Goal: Check status

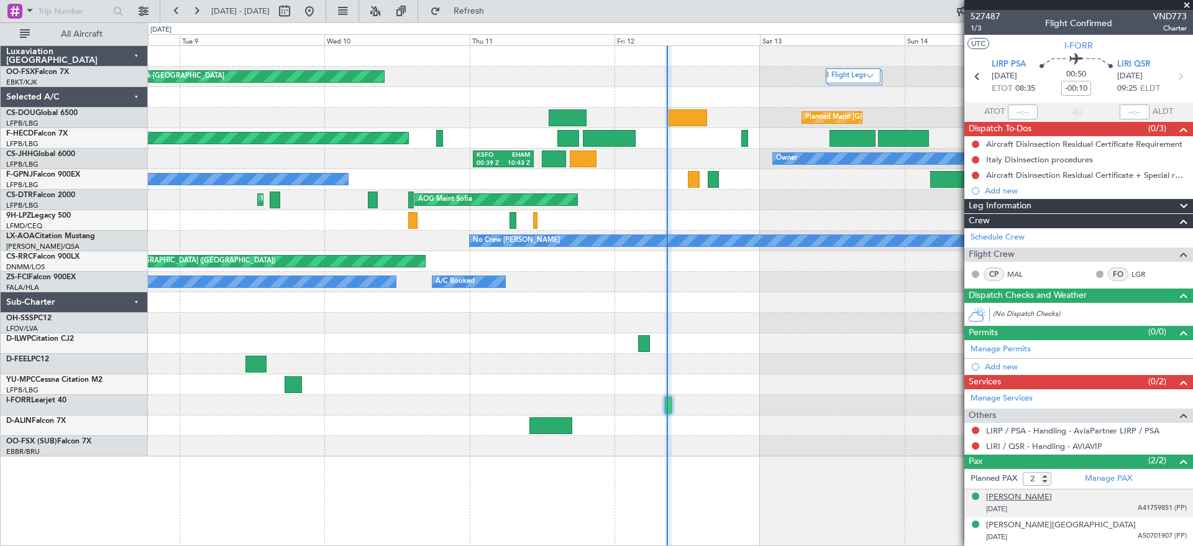
click at [1050, 497] on div "[PERSON_NAME]" at bounding box center [1019, 497] width 66 height 12
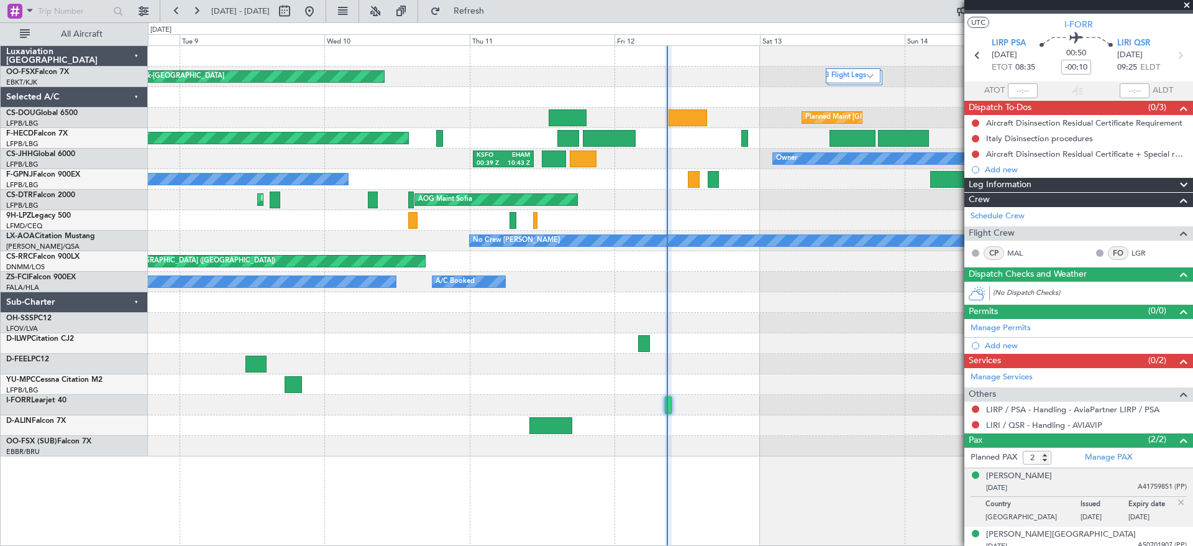
scroll to position [29, 0]
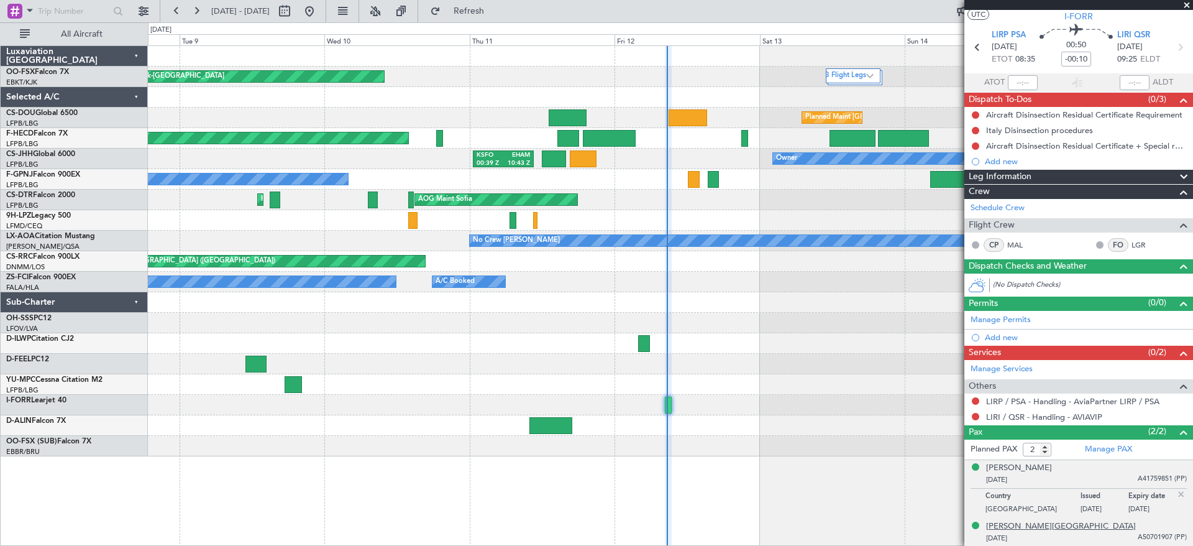
click at [1004, 529] on div "[PERSON_NAME][GEOGRAPHIC_DATA]" at bounding box center [1061, 526] width 150 height 12
click at [1138, 476] on span "A41759851 (PP)" at bounding box center [1162, 479] width 49 height 11
click at [1143, 540] on span "A50701907 (PP)" at bounding box center [1162, 537] width 49 height 11
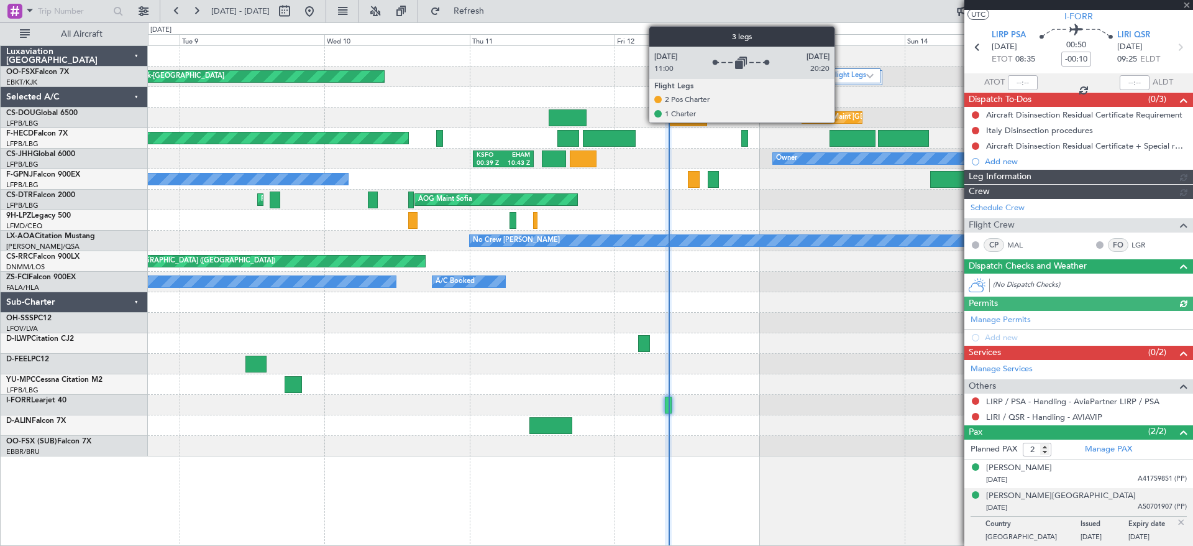
click at [840, 73] on label "3 Flight Legs" at bounding box center [845, 76] width 41 height 11
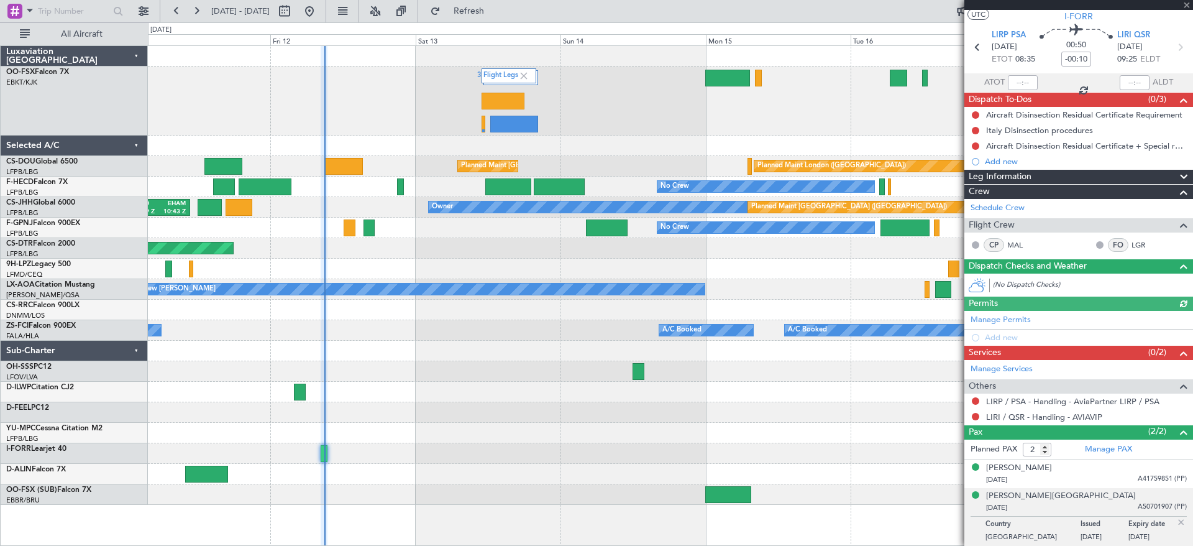
click at [385, 129] on div "3 Flight Legs Planned Maint [GEOGRAPHIC_DATA]-[GEOGRAPHIC_DATA]" at bounding box center [670, 100] width 1045 height 69
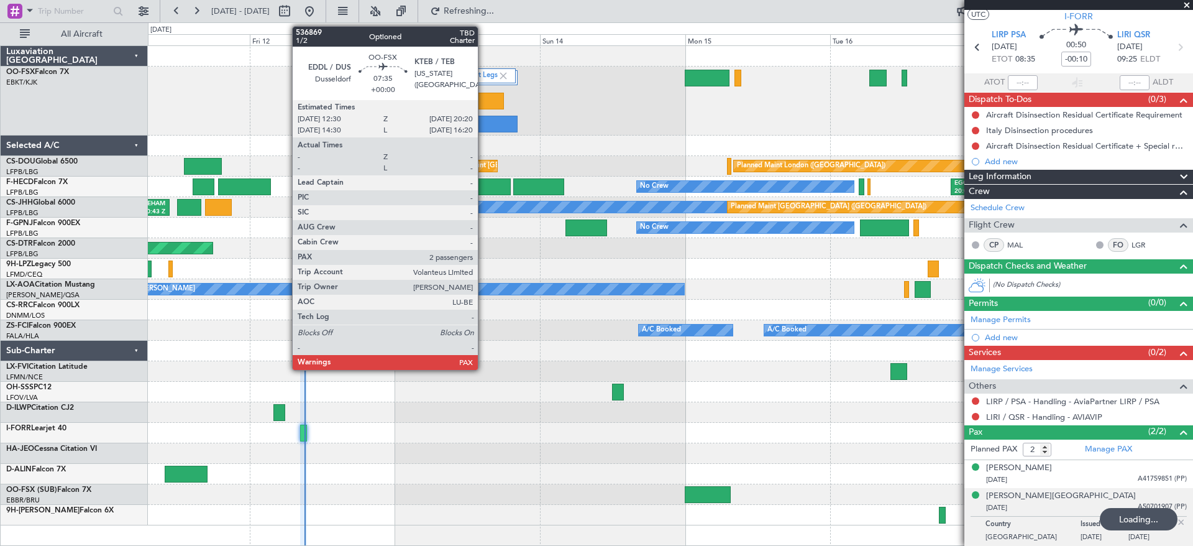
click at [484, 120] on div at bounding box center [494, 124] width 48 height 17
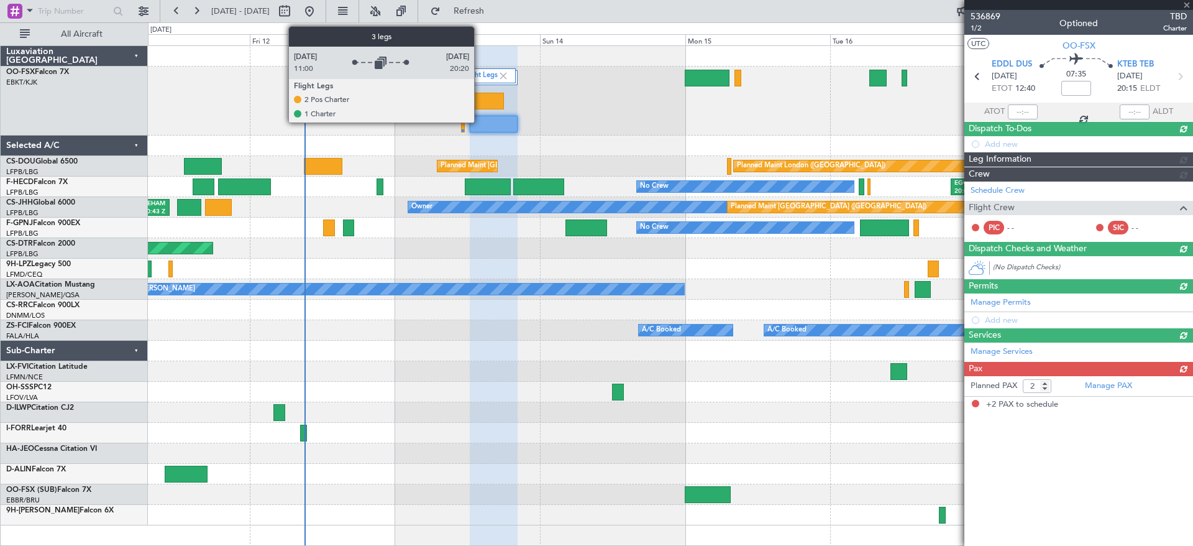
scroll to position [0, 0]
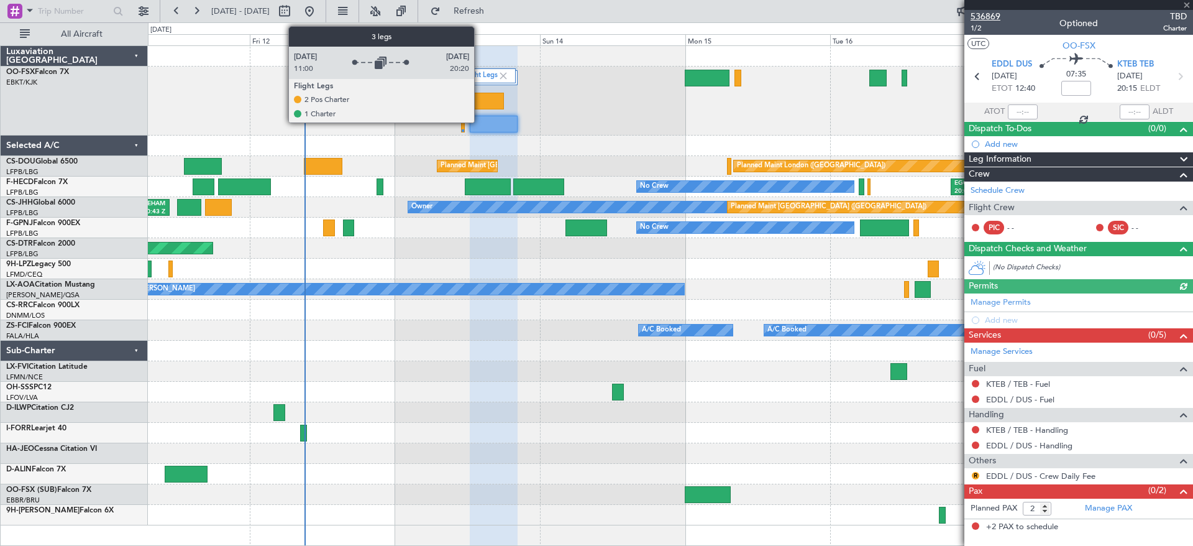
click at [989, 16] on span "536869" at bounding box center [986, 16] width 30 height 13
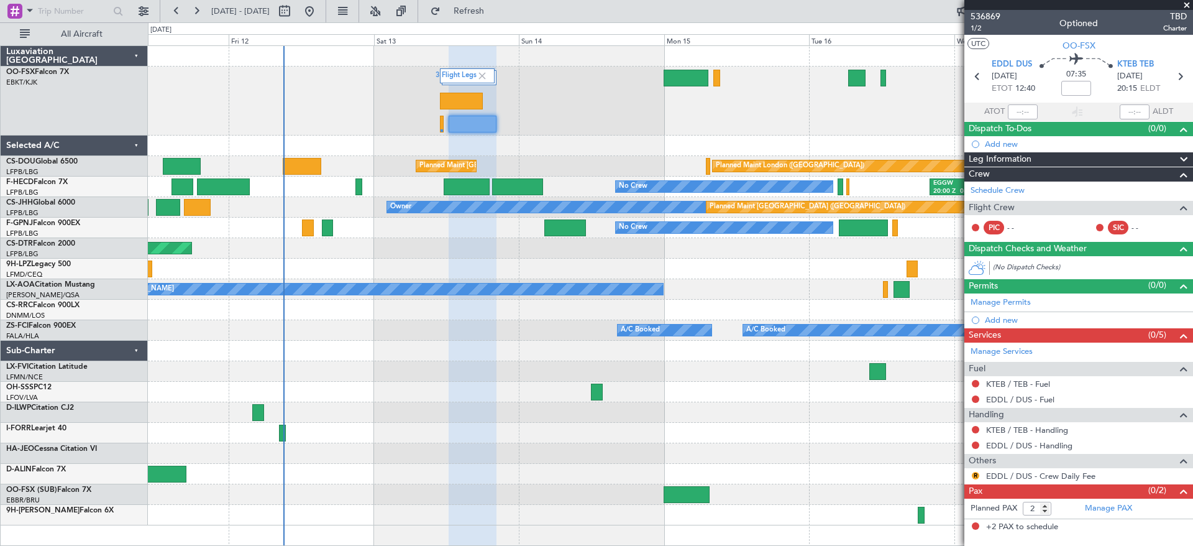
click at [599, 135] on div "3 Flight Legs Planned Maint [GEOGRAPHIC_DATA]-[GEOGRAPHIC_DATA] Planned Maint […" at bounding box center [670, 285] width 1045 height 479
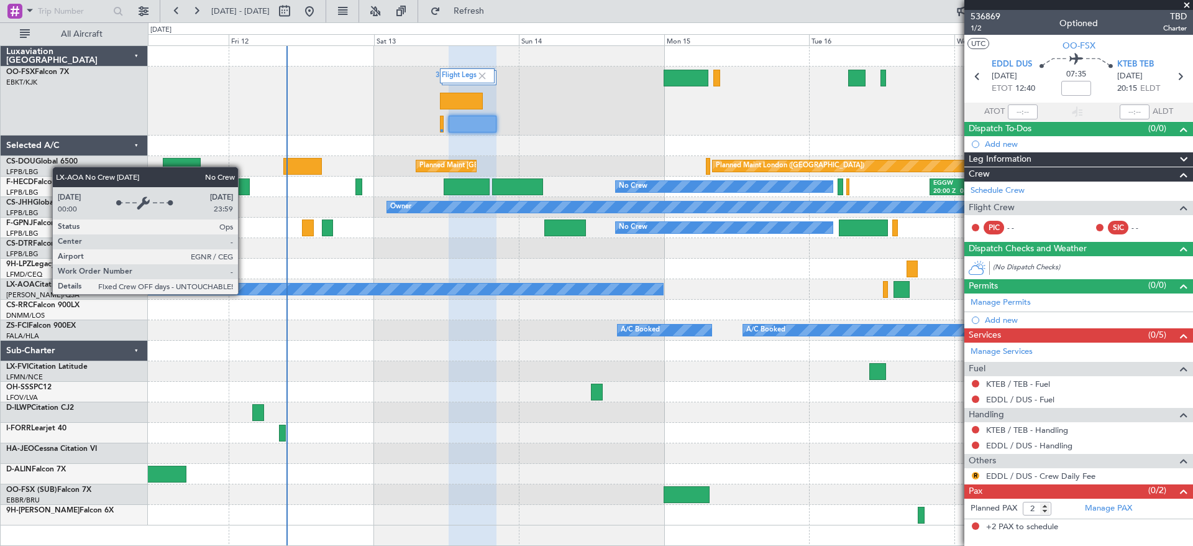
click at [943, 321] on div "3 Flight Legs Planned Maint [GEOGRAPHIC_DATA]-[GEOGRAPHIC_DATA] Planned Maint […" at bounding box center [670, 285] width 1045 height 479
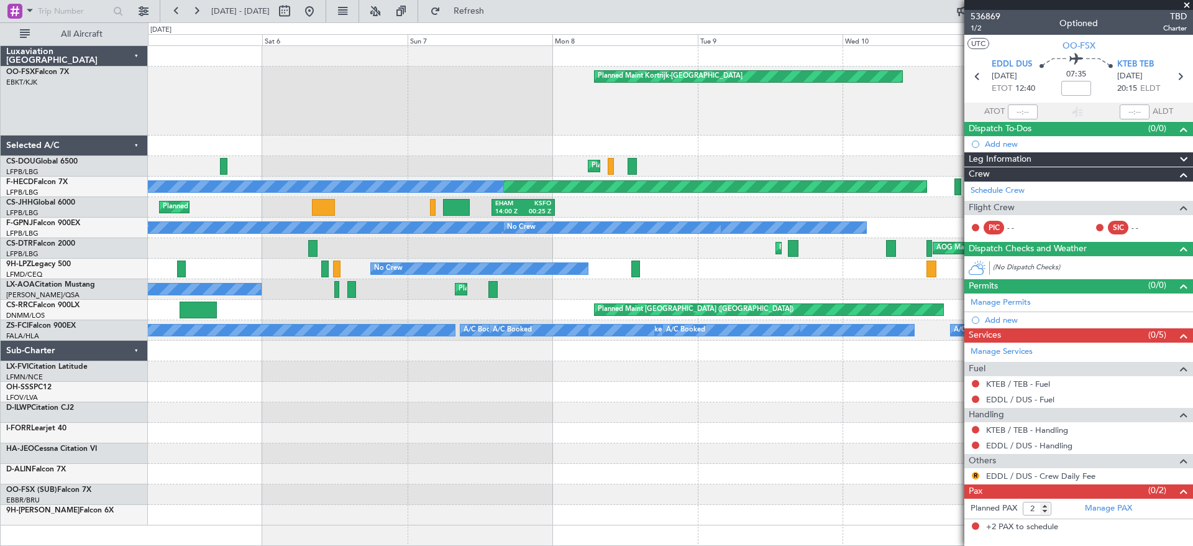
click at [820, 267] on div "No Crew" at bounding box center [670, 269] width 1045 height 21
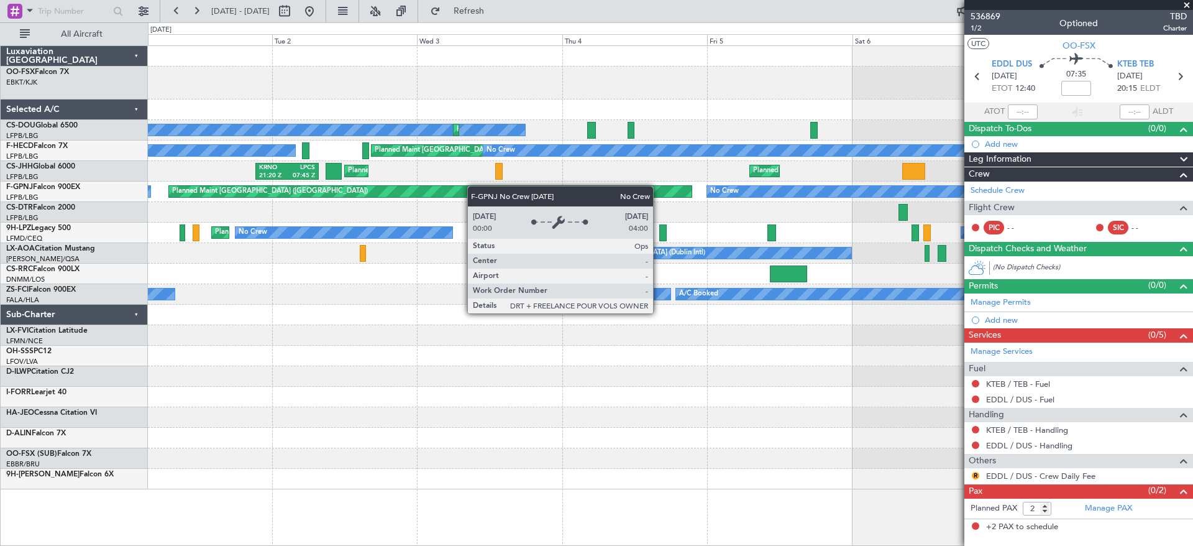
click at [733, 187] on div "No Crew No Crew Planned Maint [GEOGRAPHIC_DATA] ([GEOGRAPHIC_DATA]) No Crew" at bounding box center [670, 191] width 1045 height 21
click at [883, 209] on div "Planned Maint Kortrijk-[GEOGRAPHIC_DATA] Planned Maint [GEOGRAPHIC_DATA] ([GEOG…" at bounding box center [670, 267] width 1045 height 443
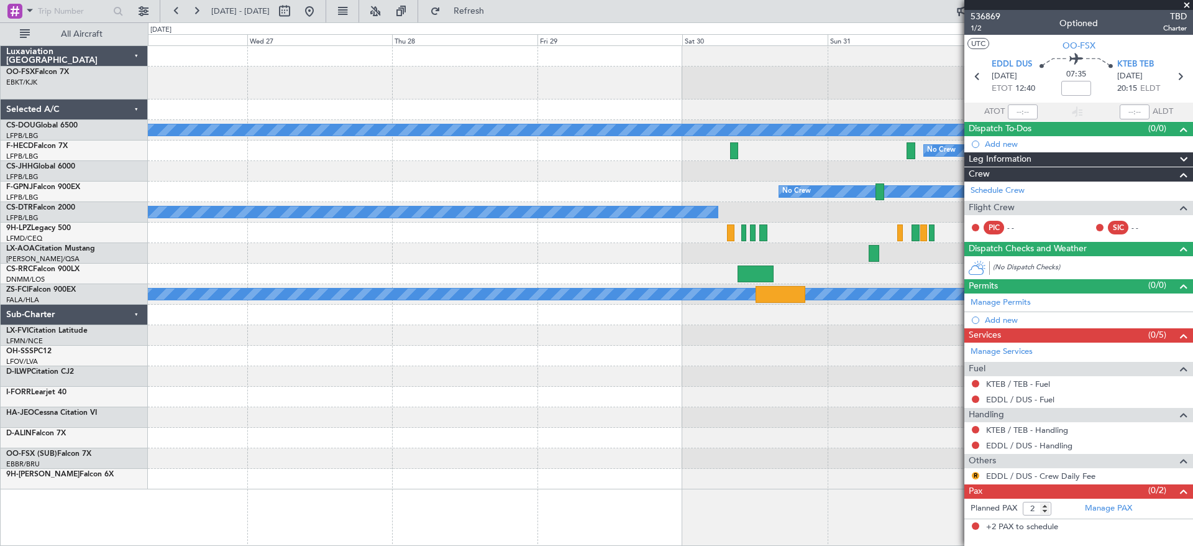
click at [1018, 232] on fb-app "[DATE] - [DATE] Refresh Quick Links All Aircraft No Crew Planned Maint [GEOGRAP…" at bounding box center [596, 277] width 1193 height 536
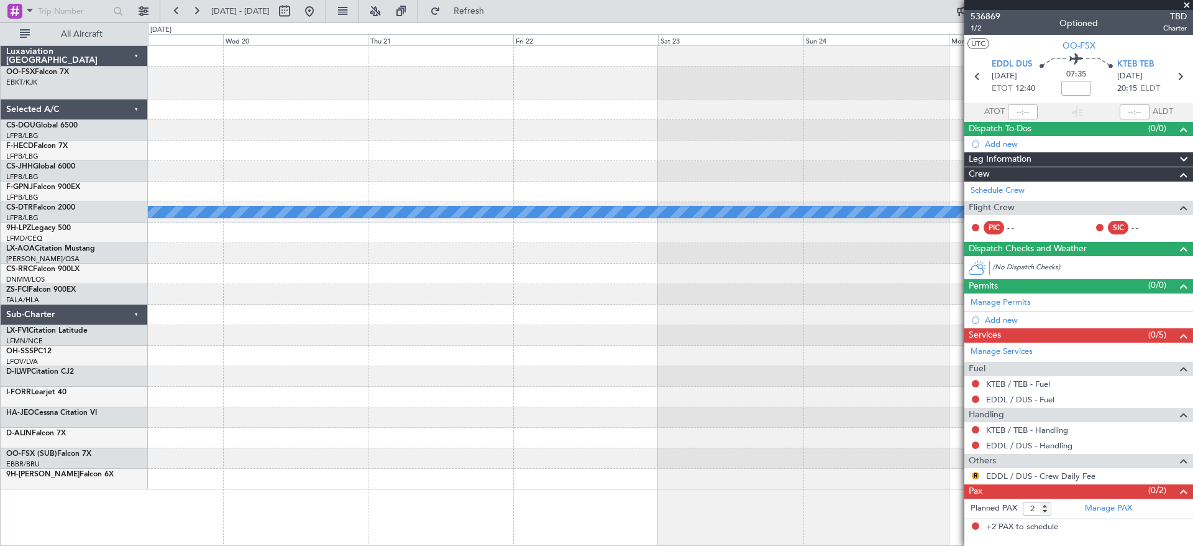
click at [1057, 260] on body "[DATE] - [DATE] Refresh Quick Links All Aircraft No Crew No Crew A/C Booked A/C…" at bounding box center [596, 273] width 1193 height 546
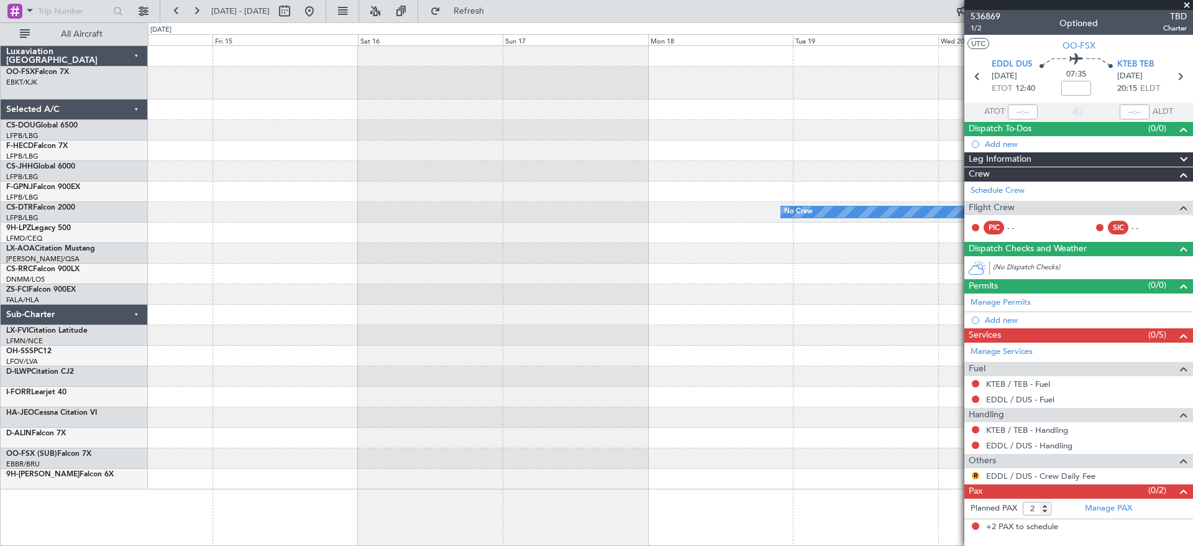
click at [928, 272] on div "No Crew" at bounding box center [670, 267] width 1045 height 443
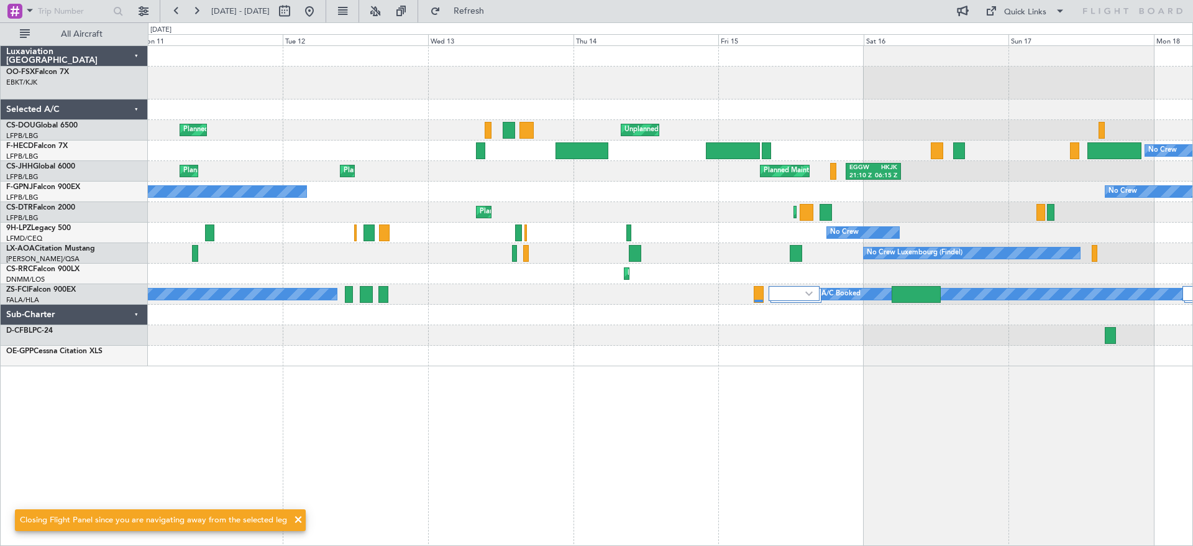
click at [884, 340] on div at bounding box center [670, 335] width 1045 height 21
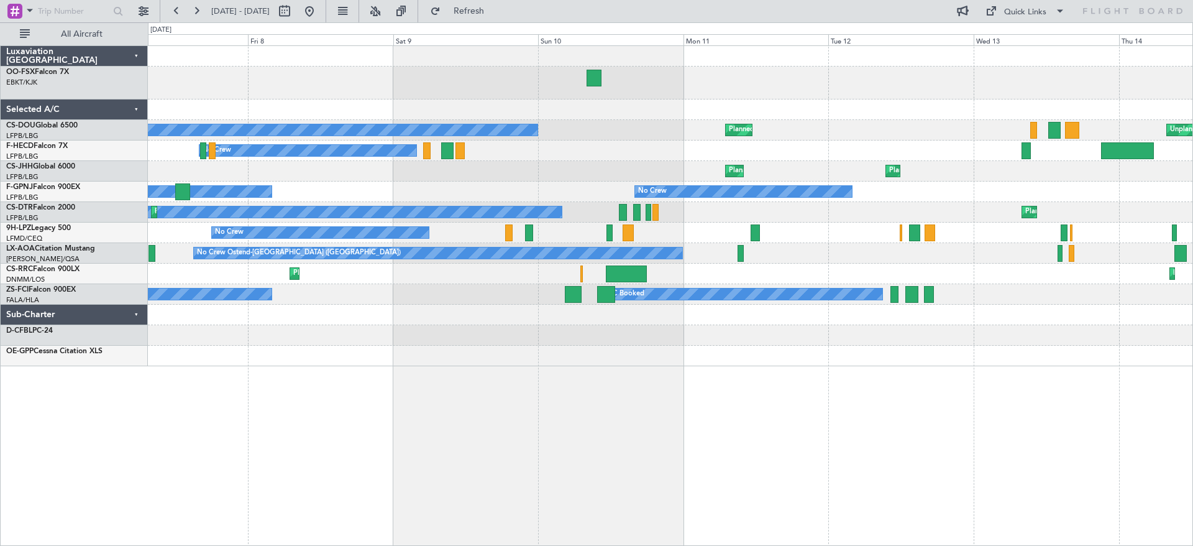
click at [941, 388] on div "Unplanned Maint [GEOGRAPHIC_DATA] ([GEOGRAPHIC_DATA]) Planned Maint [GEOGRAPHIC…" at bounding box center [670, 295] width 1045 height 500
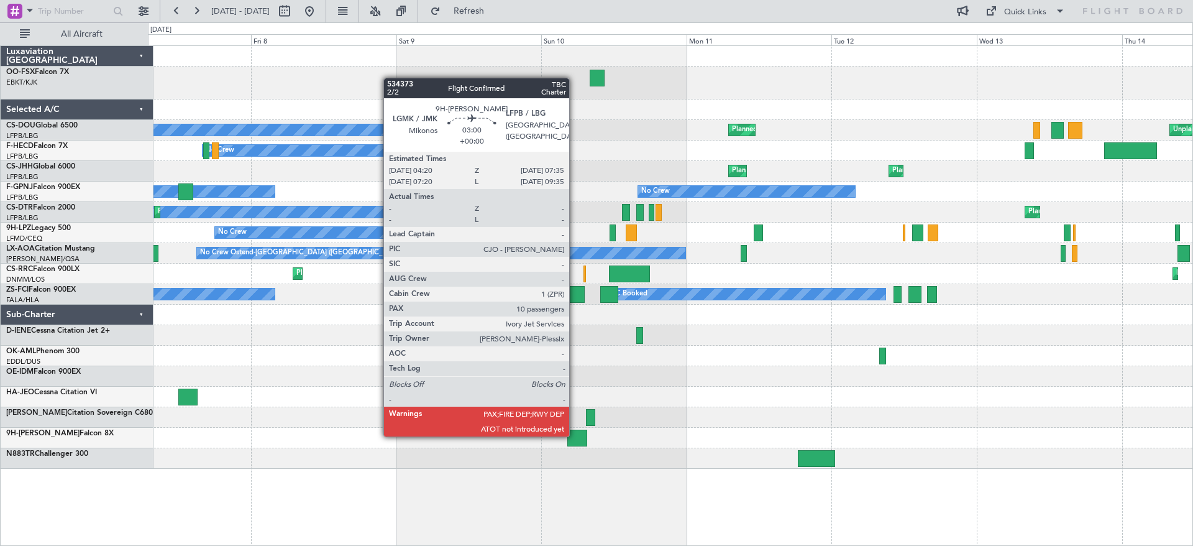
click at [575, 435] on div at bounding box center [577, 437] width 20 height 17
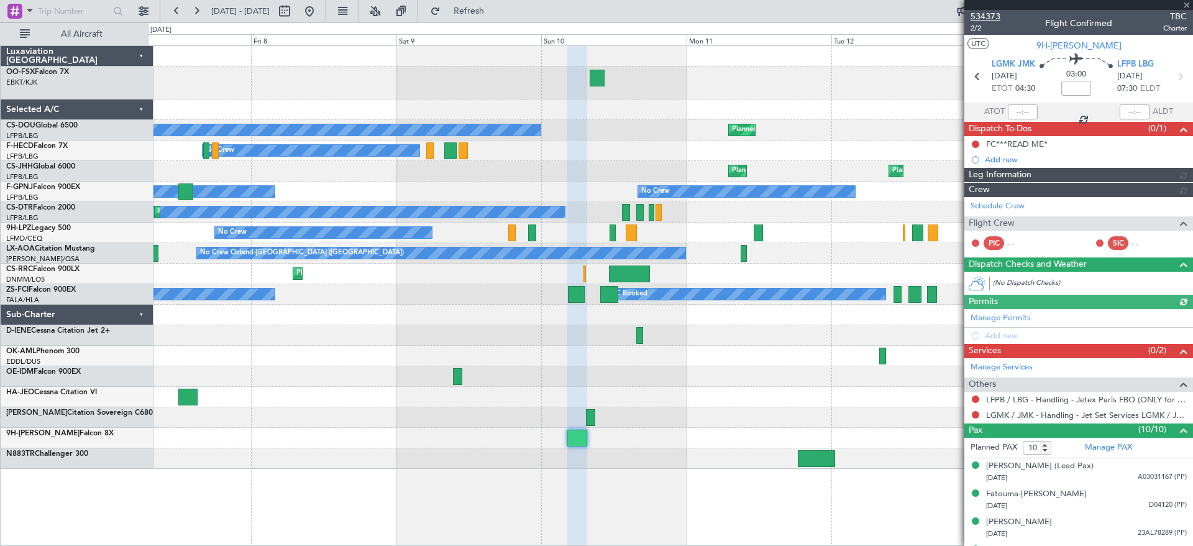
click at [995, 16] on span "534373" at bounding box center [986, 16] width 30 height 13
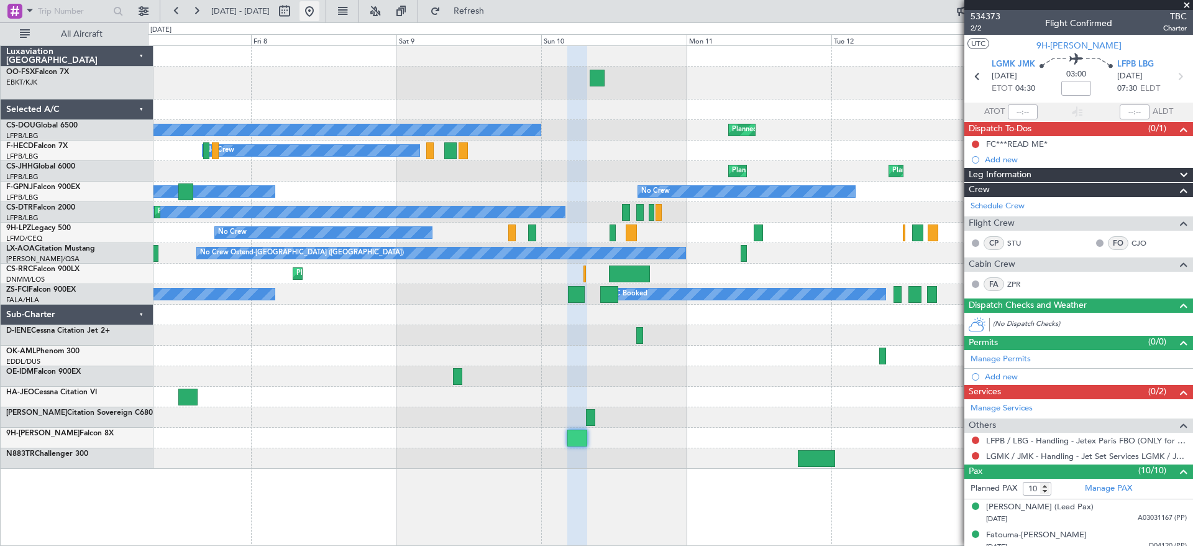
click at [319, 8] on button at bounding box center [310, 11] width 20 height 20
